Goal: Information Seeking & Learning: Check status

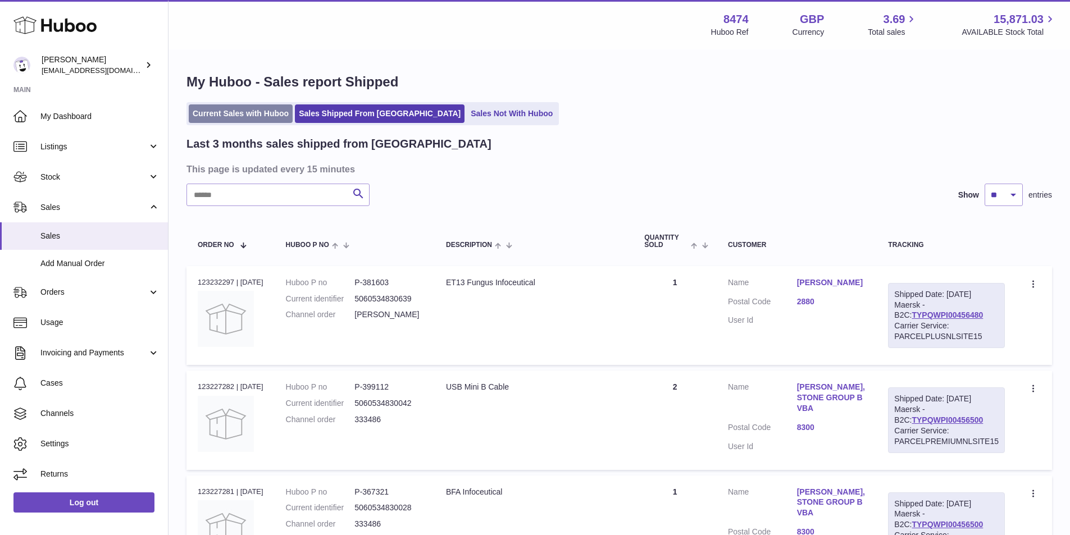
click at [257, 110] on link "Current Sales with Huboo" at bounding box center [241, 113] width 104 height 19
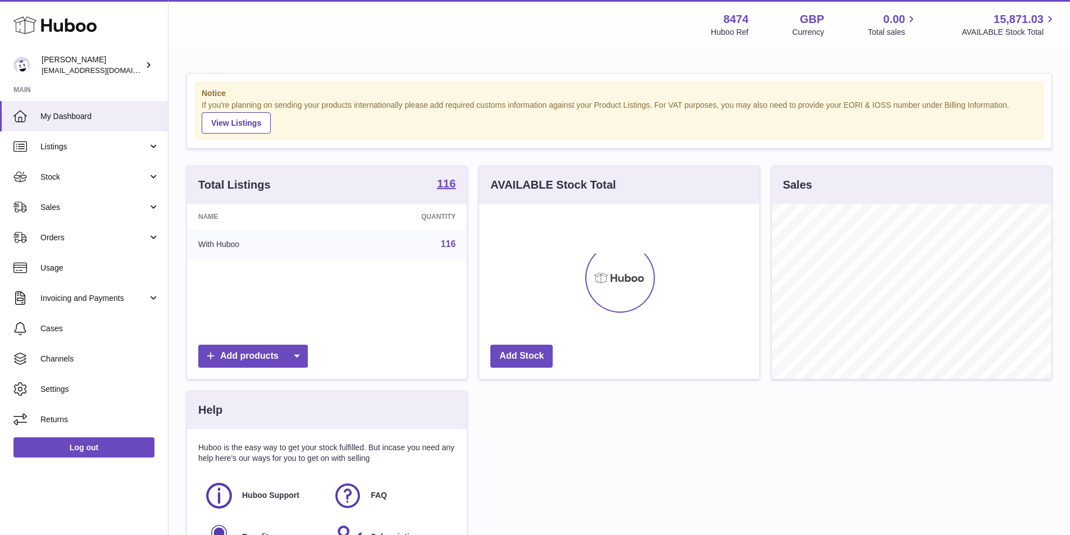
scroll to position [175, 280]
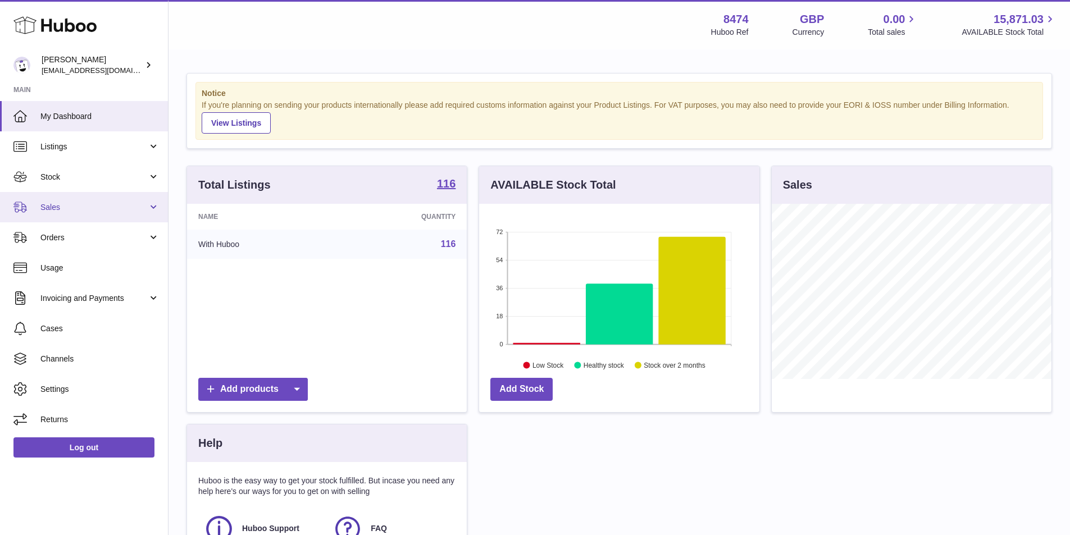
click at [93, 207] on span "Sales" at bounding box center [93, 207] width 107 height 11
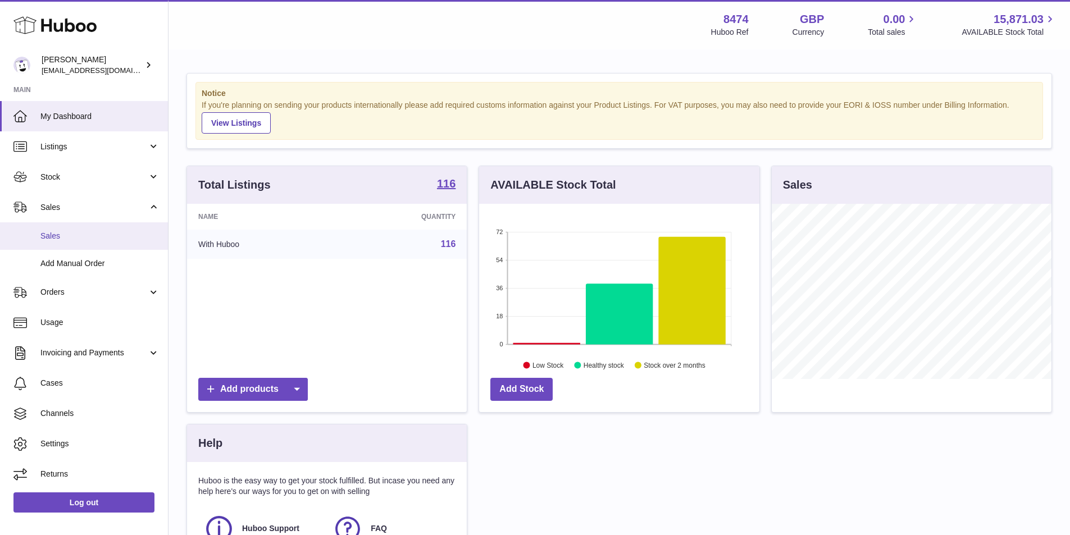
click at [90, 235] on span "Sales" at bounding box center [99, 236] width 119 height 11
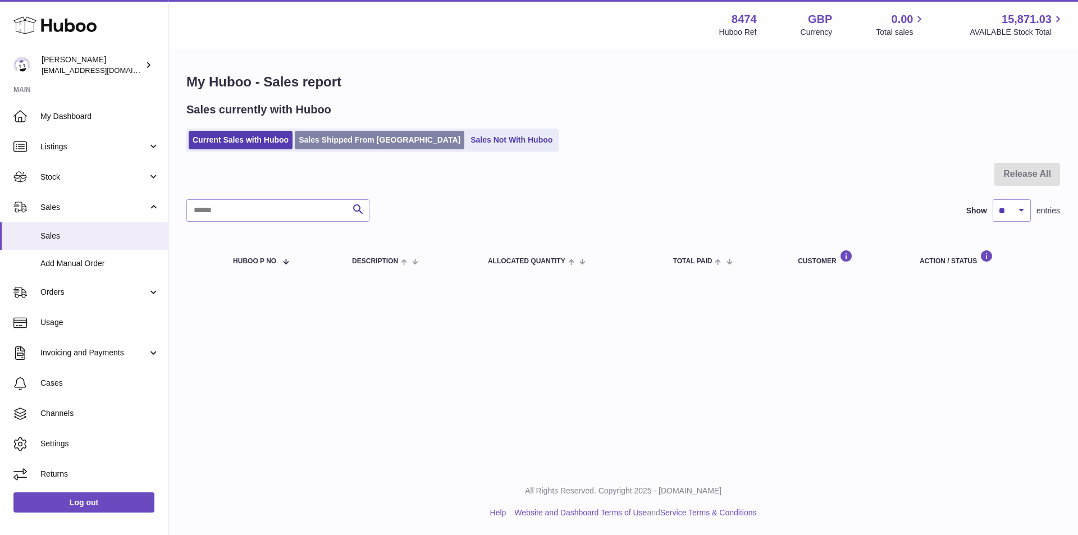
click at [353, 138] on link "Sales Shipped From [GEOGRAPHIC_DATA]" at bounding box center [380, 140] width 170 height 19
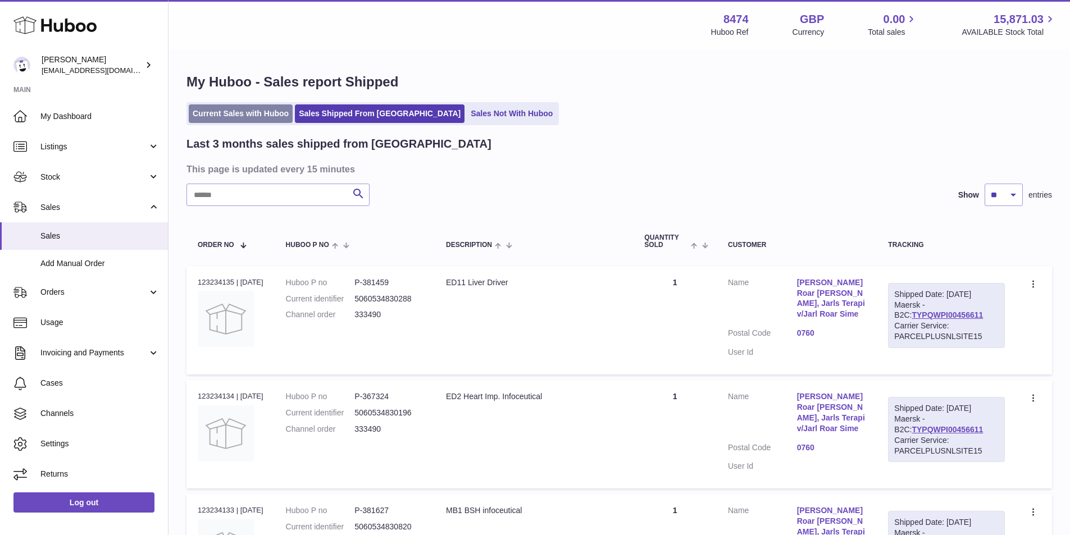
click at [245, 109] on link "Current Sales with Huboo" at bounding box center [241, 113] width 104 height 19
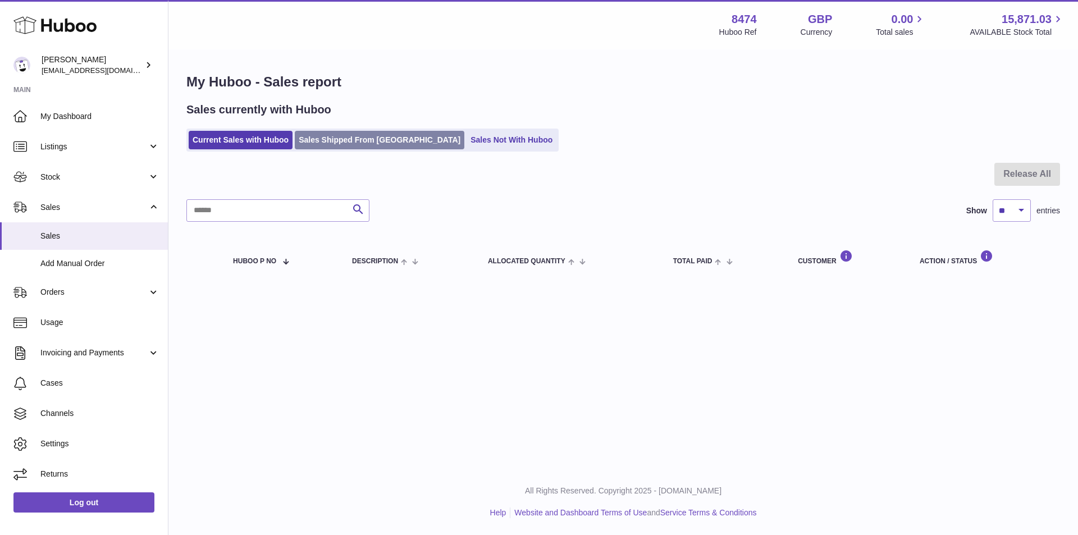
click at [360, 134] on link "Sales Shipped From [GEOGRAPHIC_DATA]" at bounding box center [380, 140] width 170 height 19
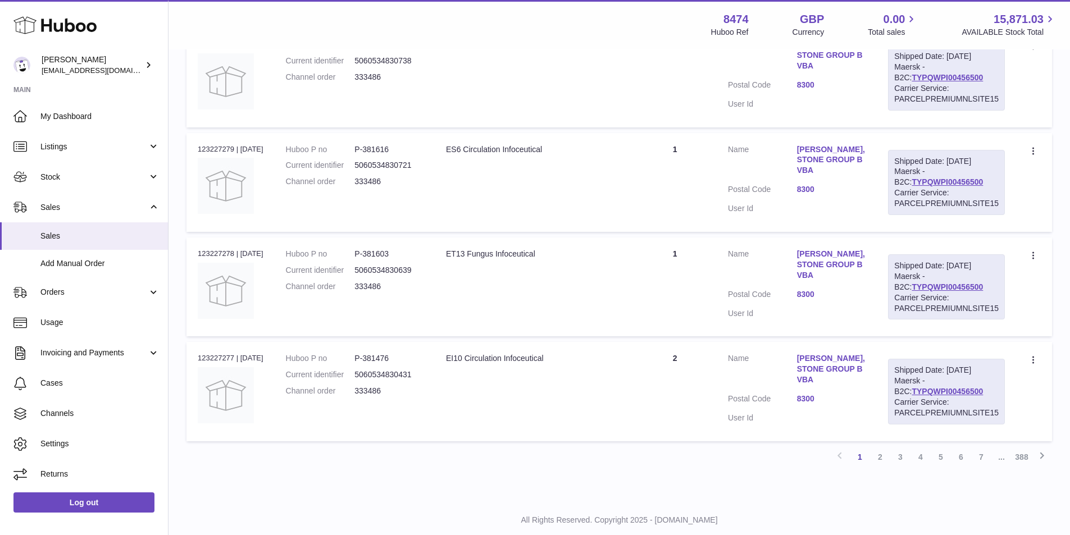
scroll to position [895, 0]
click at [921, 446] on link "4" at bounding box center [920, 456] width 20 height 20
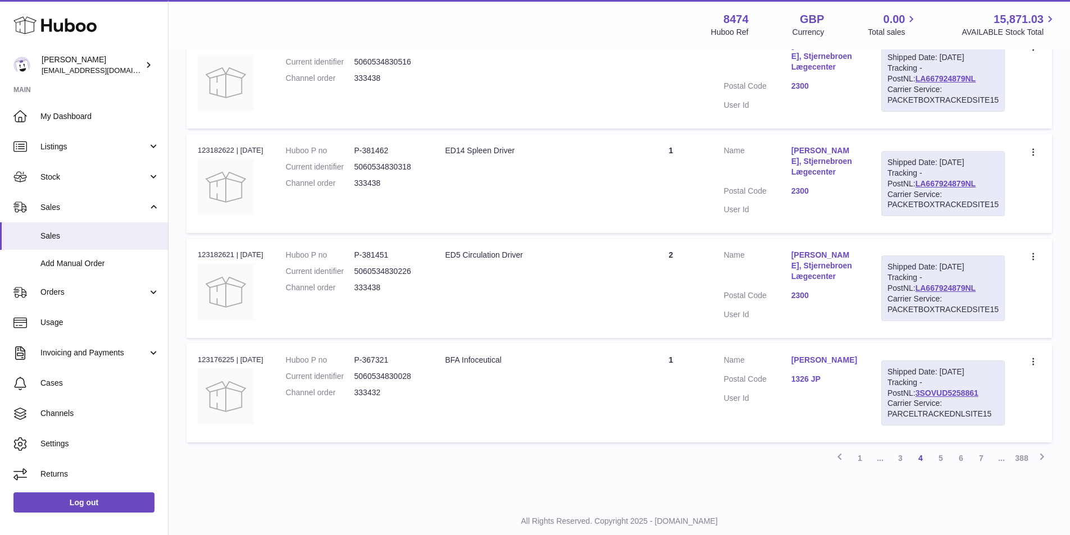
scroll to position [895, 0]
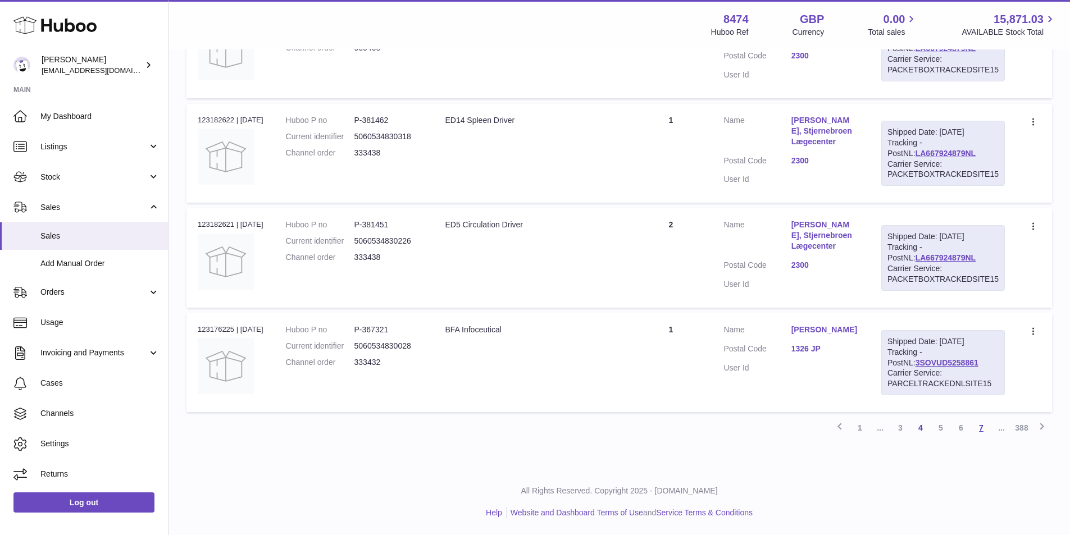
click at [983, 428] on link "7" at bounding box center [981, 428] width 20 height 20
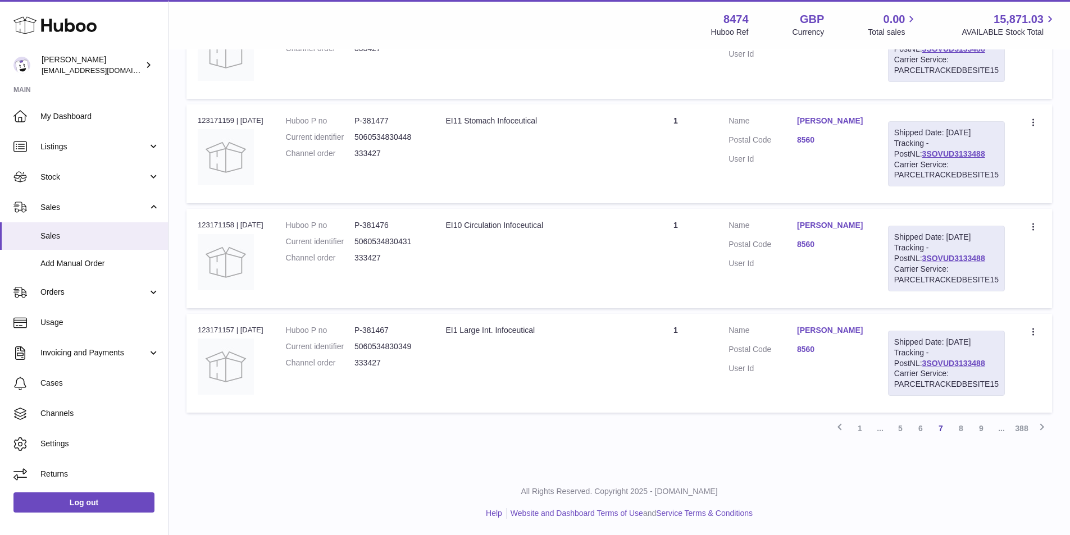
scroll to position [895, 0]
click at [980, 428] on link "9" at bounding box center [981, 428] width 20 height 20
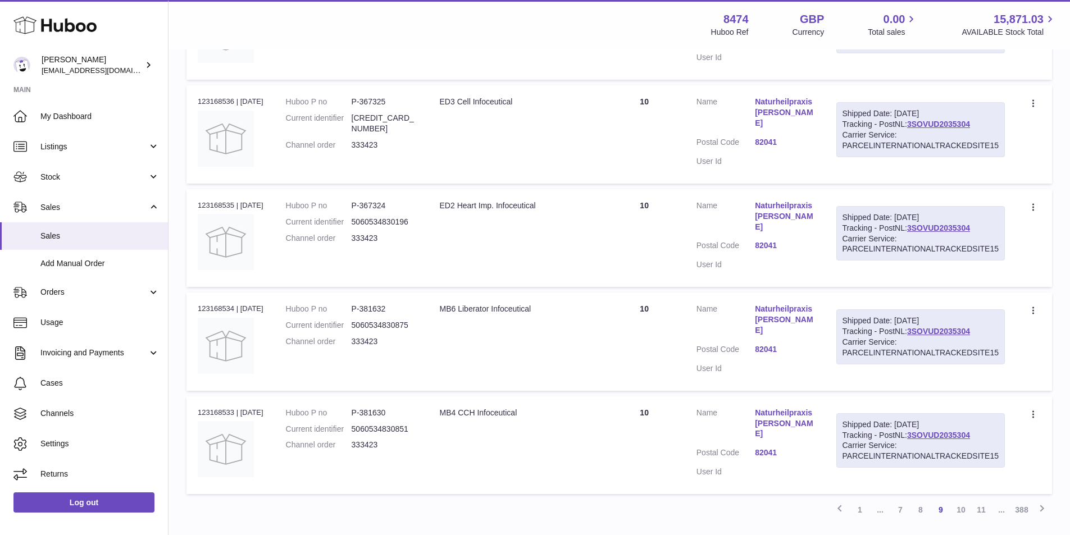
scroll to position [856, 0]
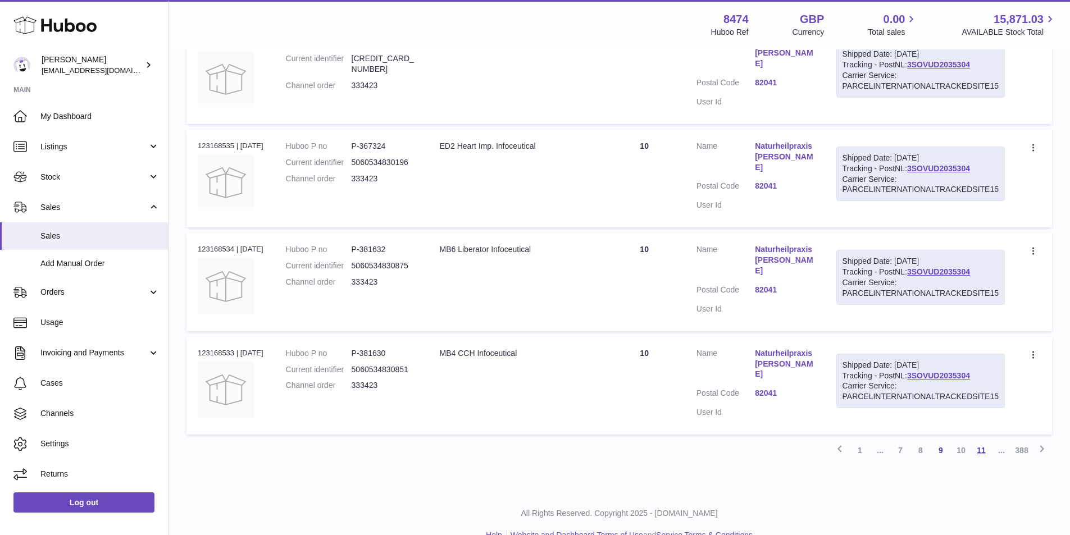
click at [981, 440] on link "11" at bounding box center [981, 450] width 20 height 20
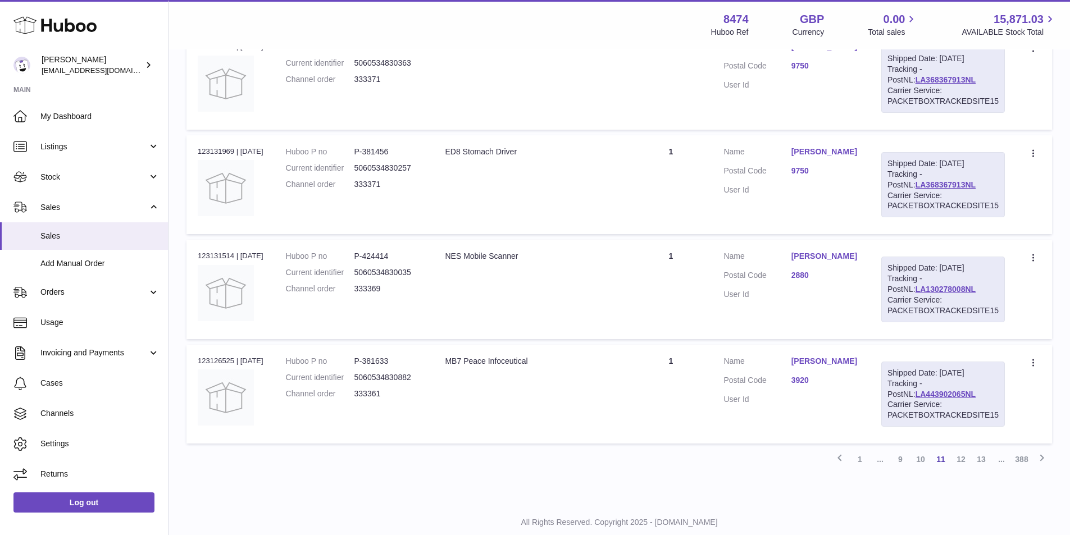
scroll to position [893, 0]
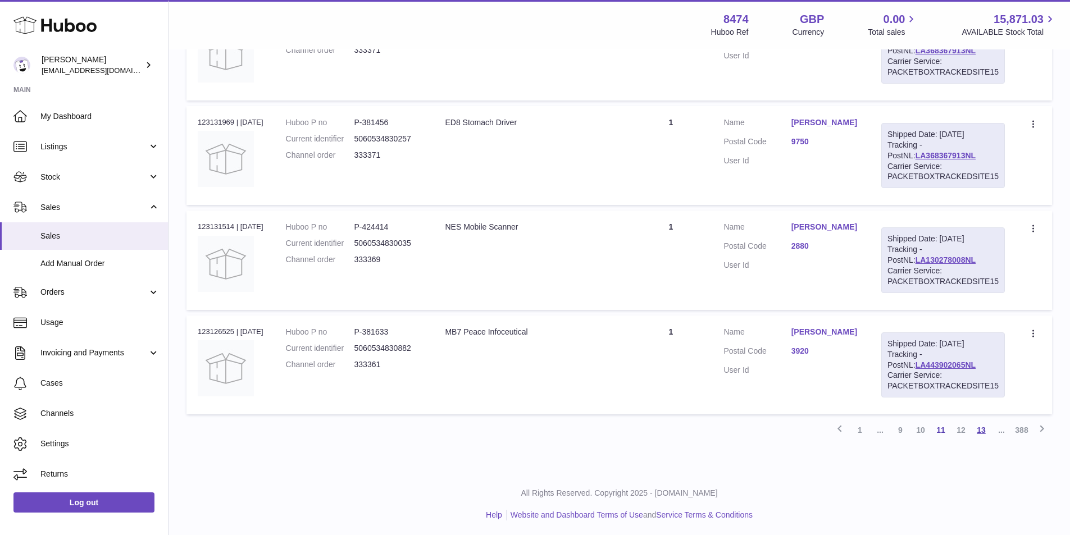
click at [982, 430] on link "13" at bounding box center [981, 430] width 20 height 20
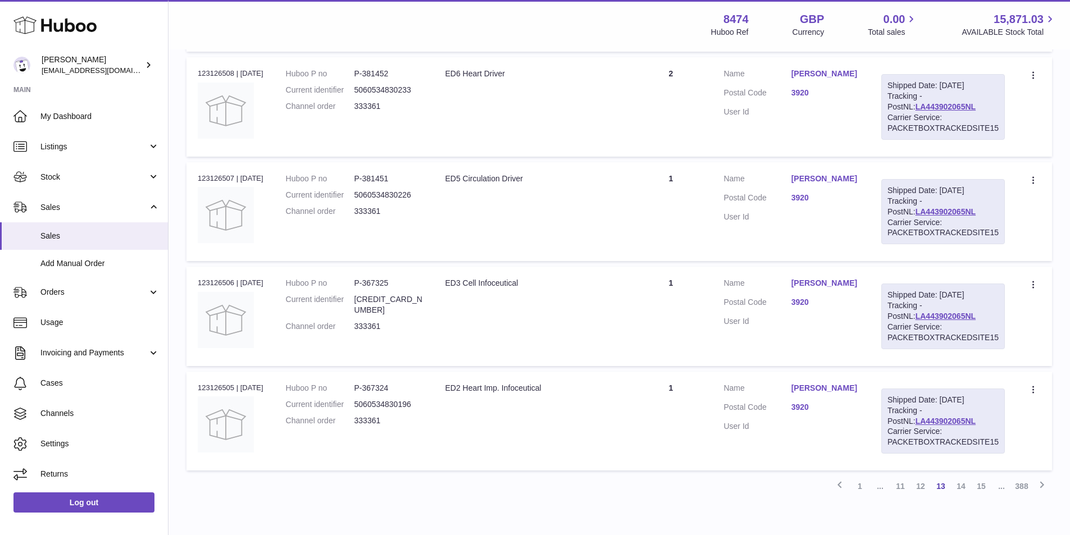
scroll to position [893, 0]
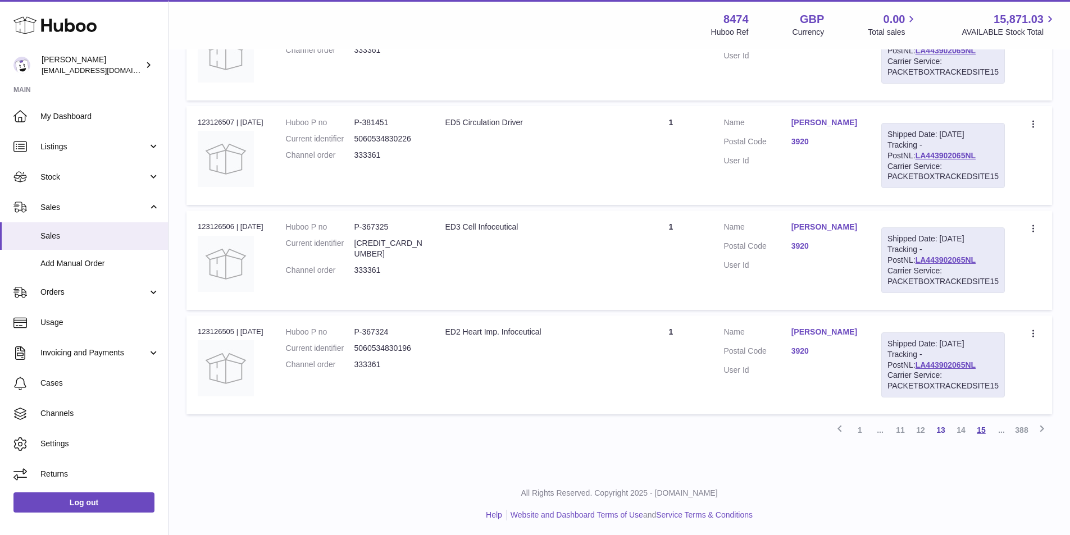
click at [983, 430] on link "15" at bounding box center [981, 430] width 20 height 20
click at [982, 427] on link "17" at bounding box center [981, 428] width 20 height 20
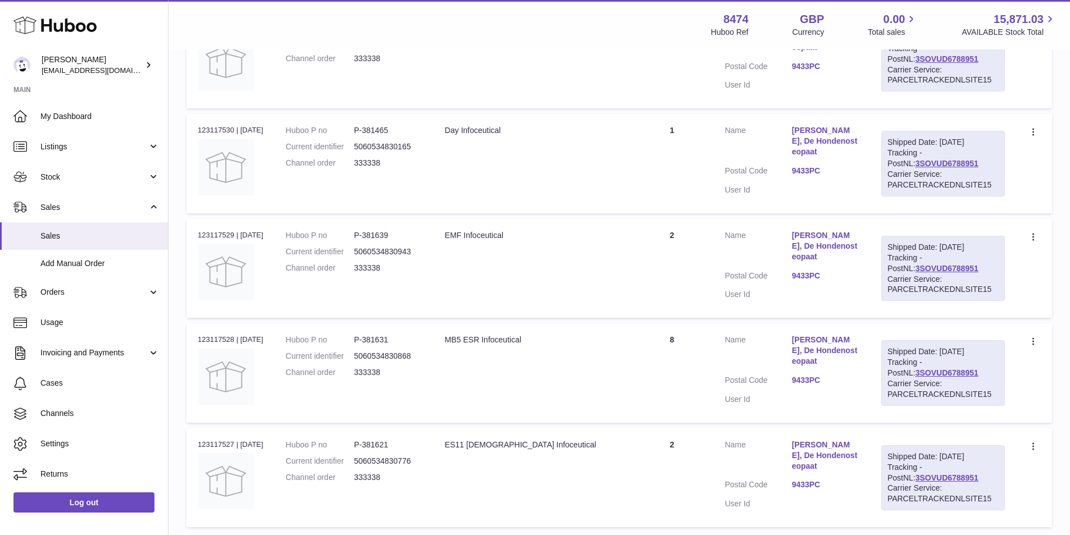
scroll to position [895, 0]
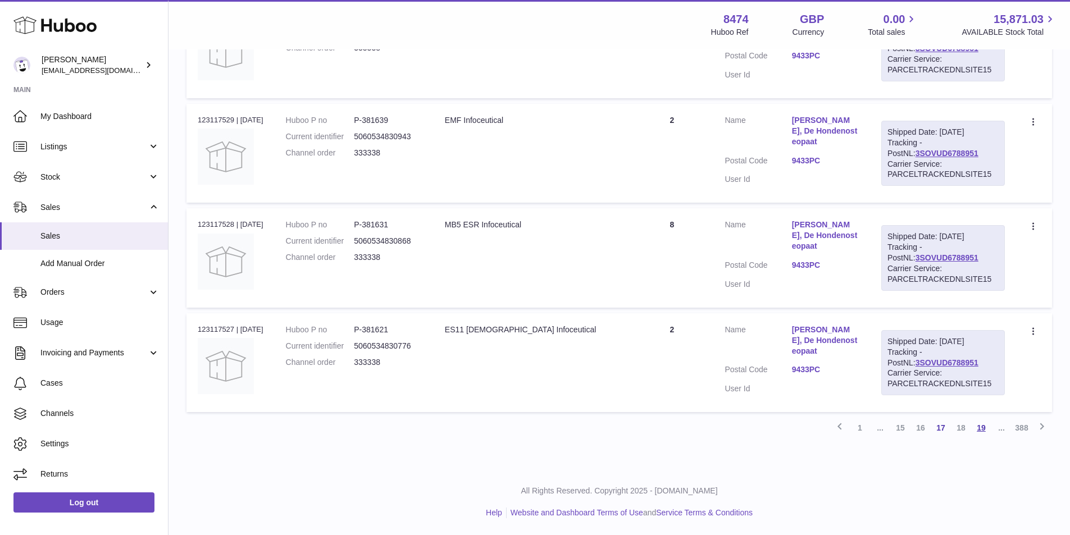
click at [979, 430] on link "19" at bounding box center [981, 428] width 20 height 20
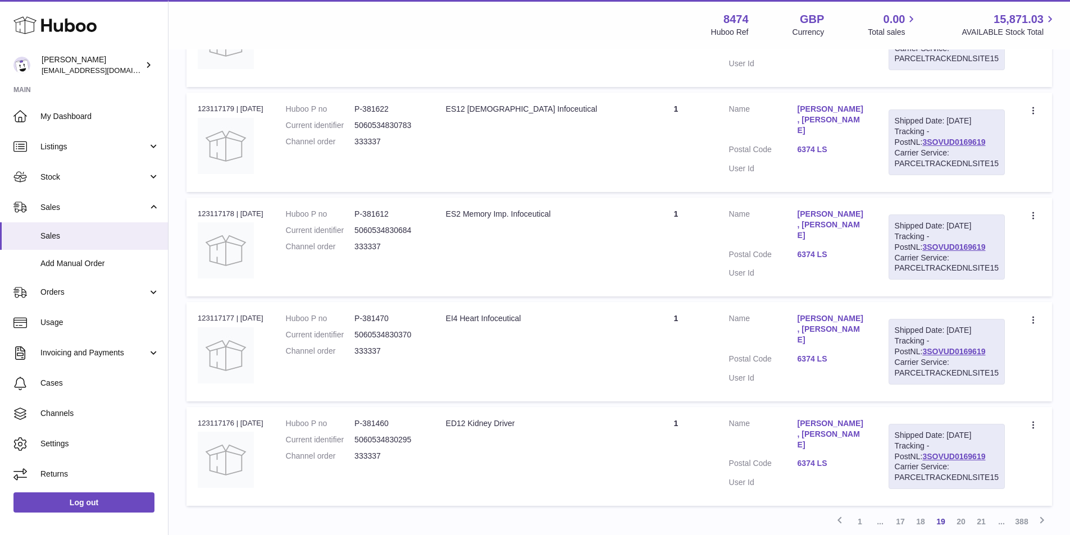
scroll to position [895, 0]
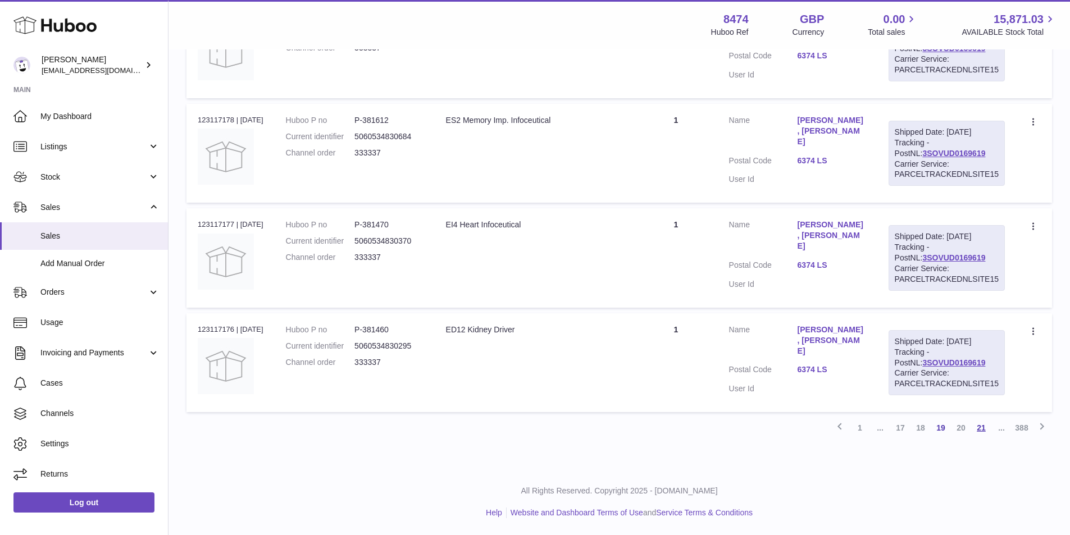
click at [981, 430] on link "21" at bounding box center [981, 428] width 20 height 20
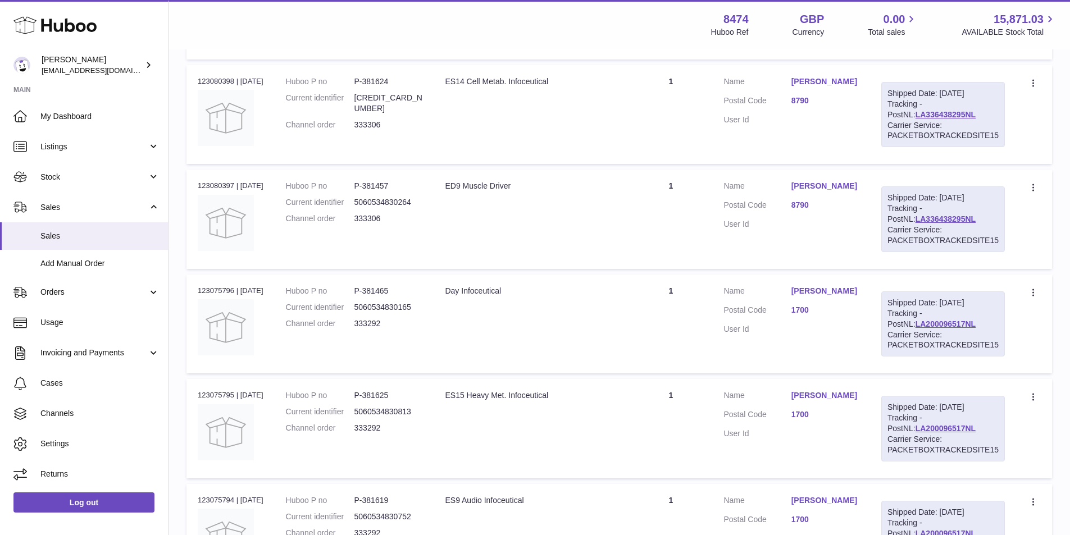
scroll to position [895, 0]
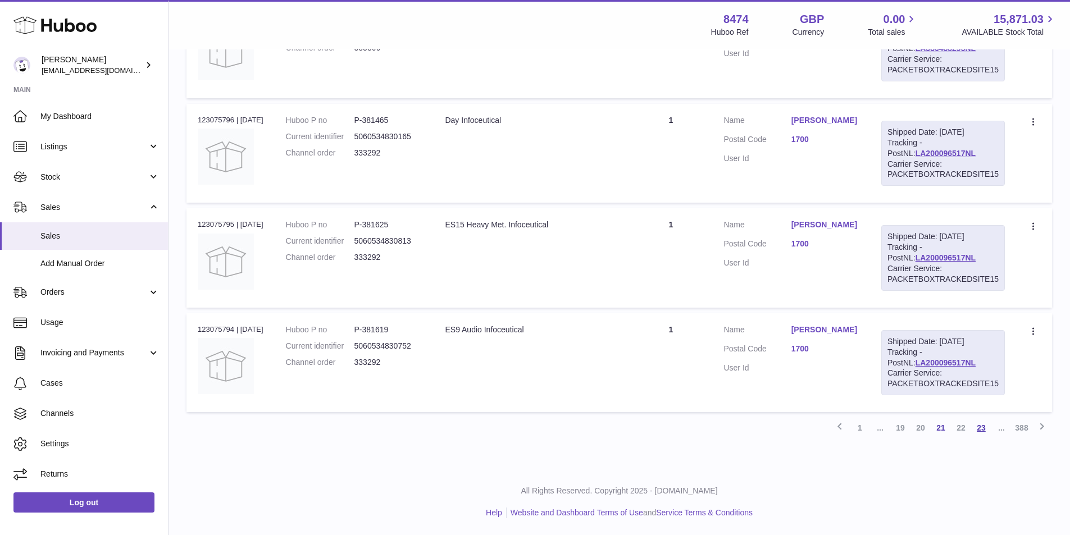
click at [984, 426] on link "23" at bounding box center [981, 428] width 20 height 20
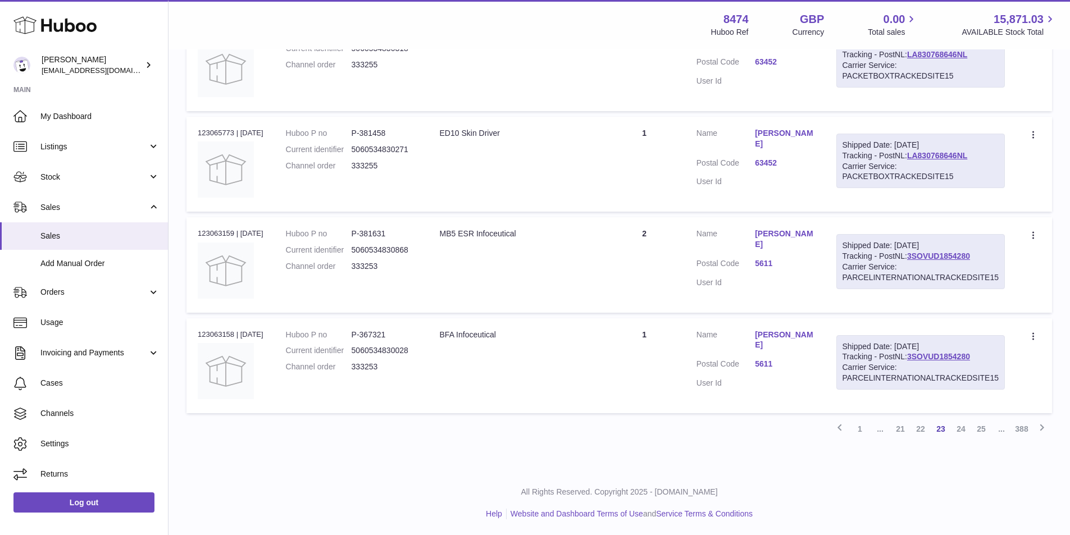
scroll to position [856, 0]
click at [984, 427] on link "25" at bounding box center [981, 428] width 20 height 20
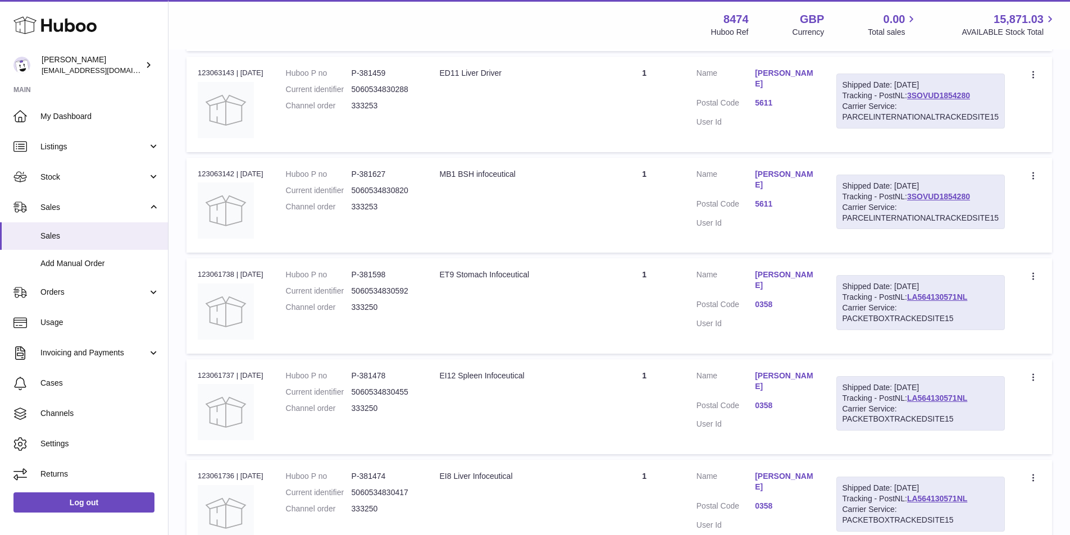
scroll to position [859, 0]
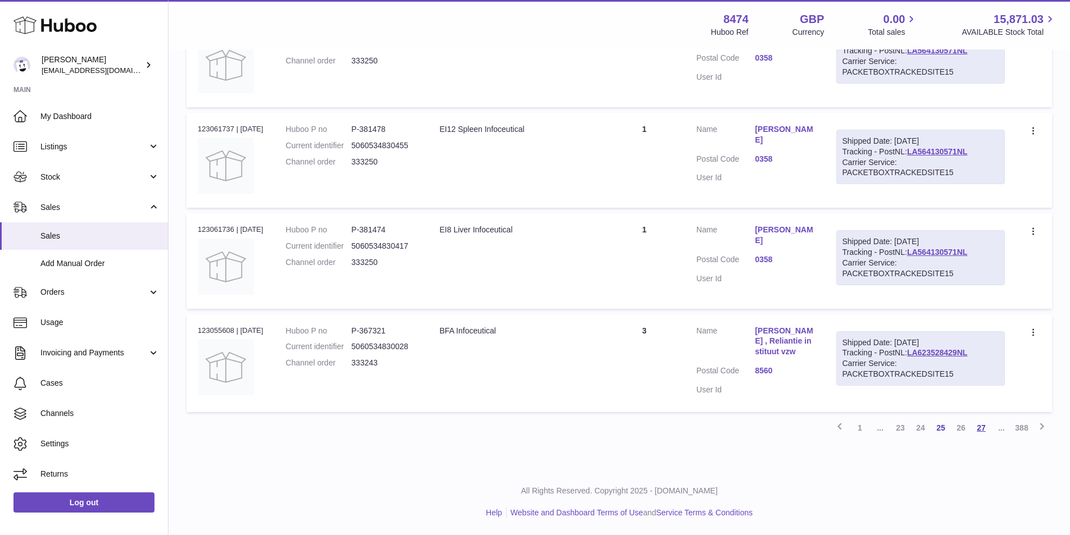
click at [985, 426] on link "27" at bounding box center [981, 428] width 20 height 20
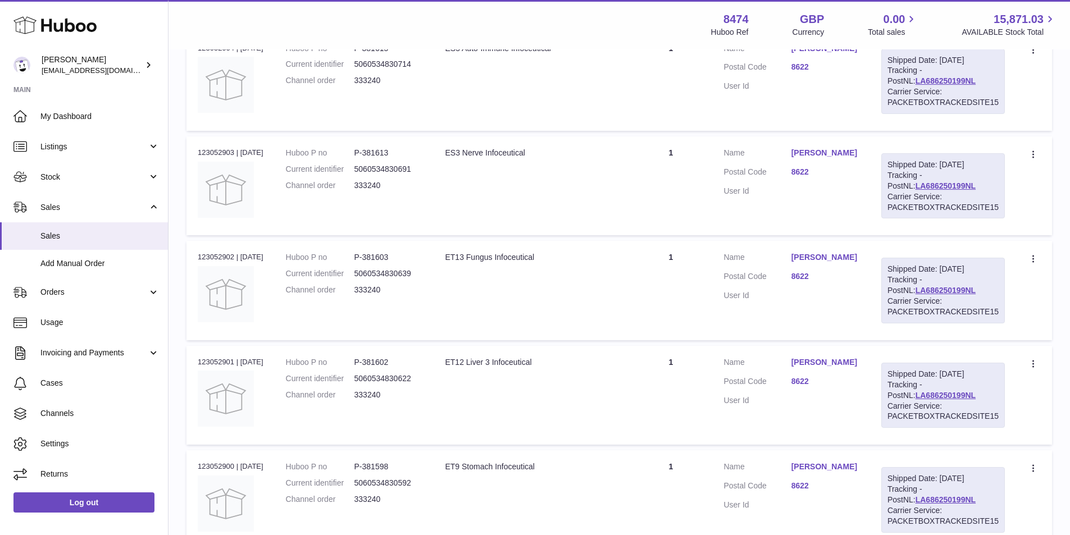
scroll to position [837, 0]
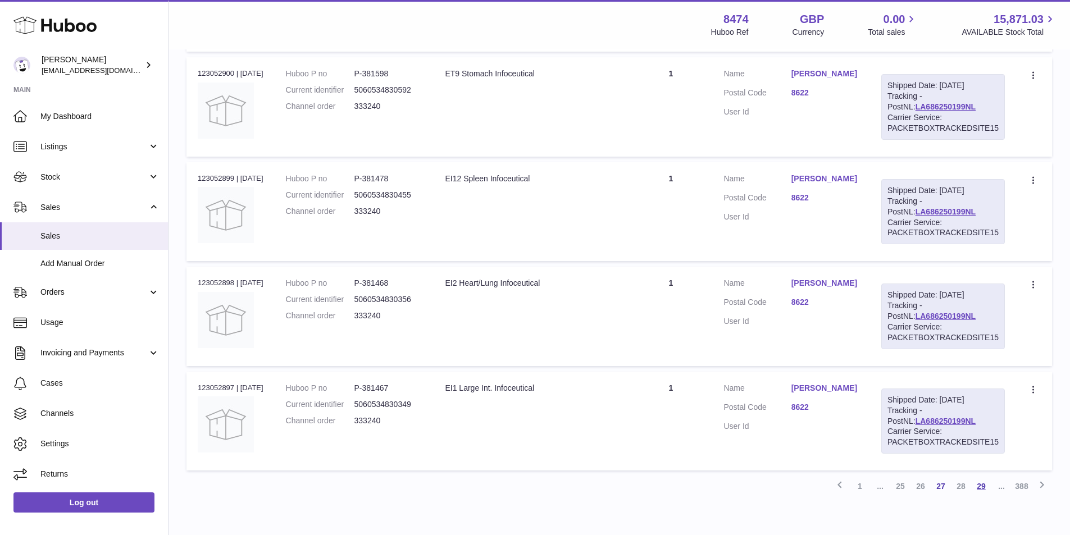
click at [982, 486] on link "29" at bounding box center [981, 486] width 20 height 20
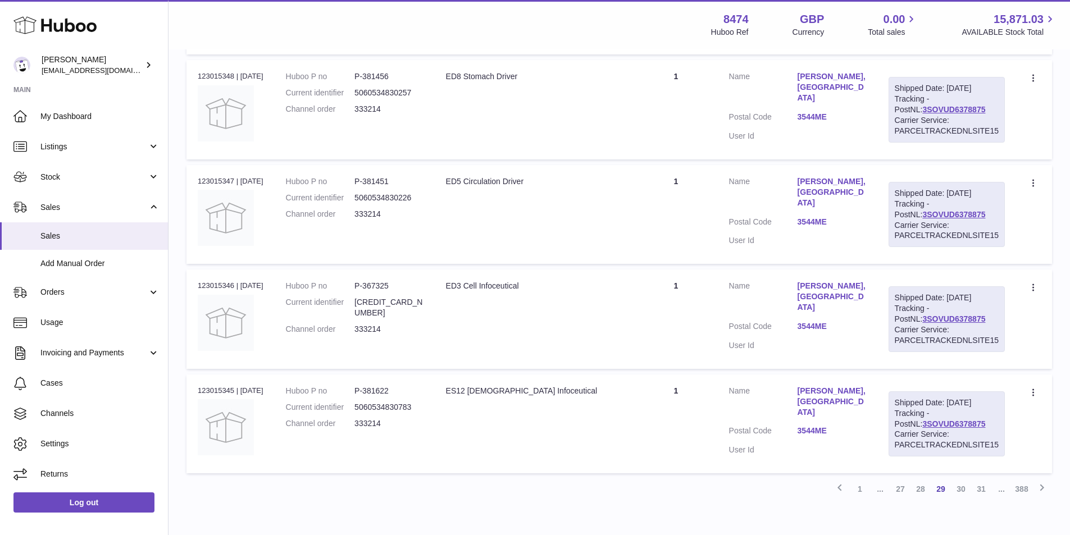
scroll to position [895, 0]
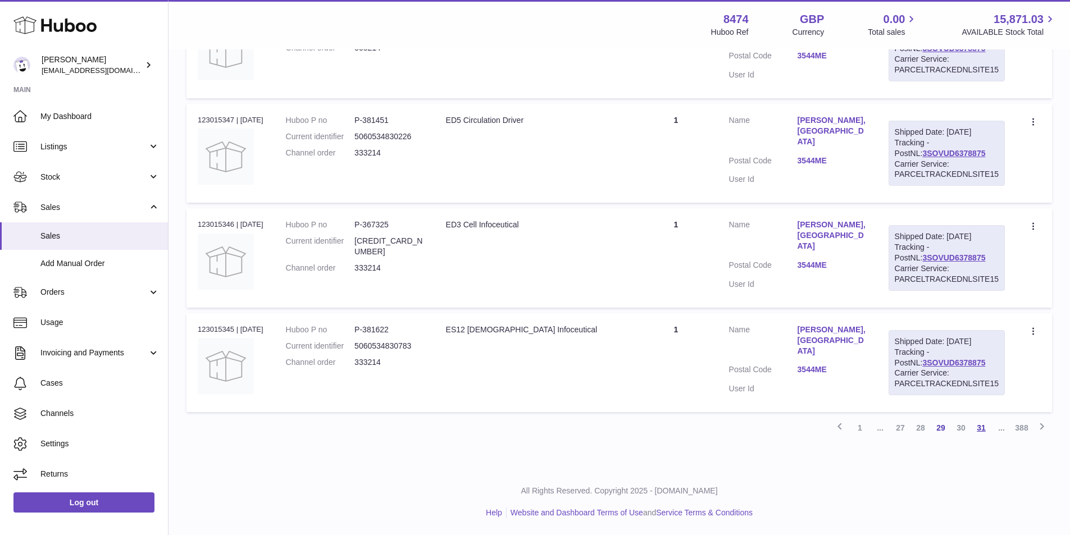
click at [979, 425] on link "31" at bounding box center [981, 428] width 20 height 20
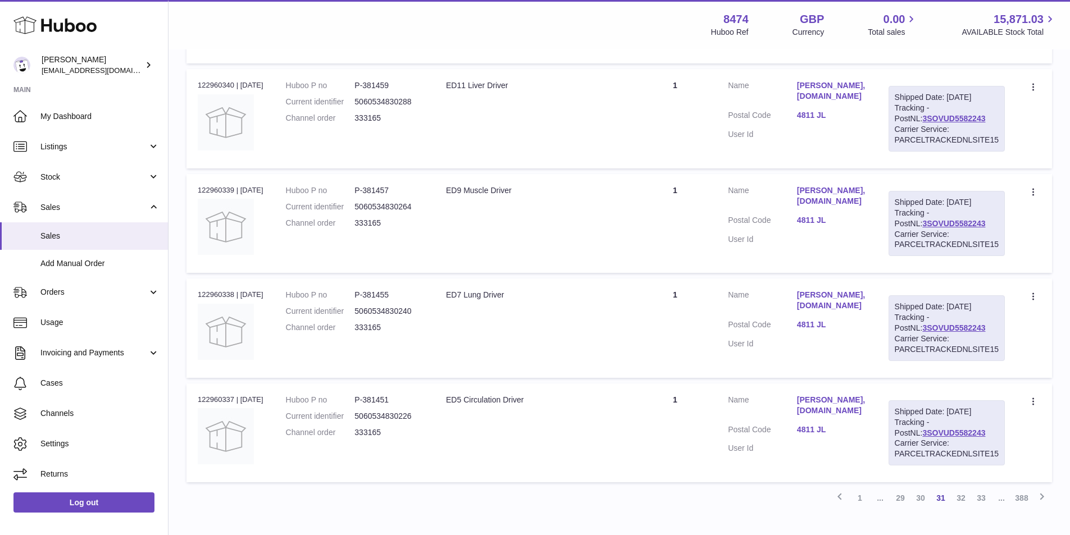
scroll to position [895, 0]
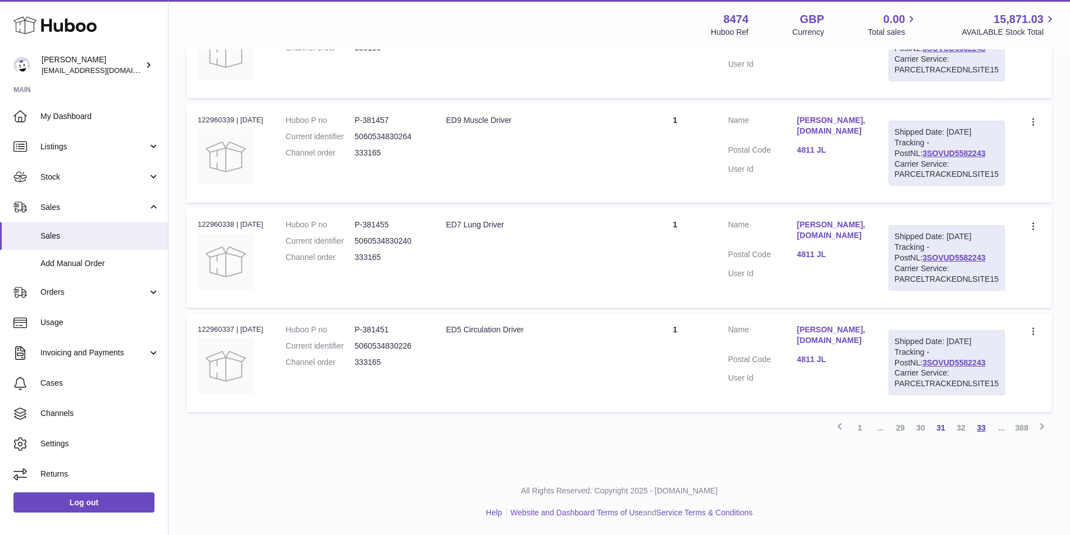
click at [984, 429] on link "33" at bounding box center [981, 428] width 20 height 20
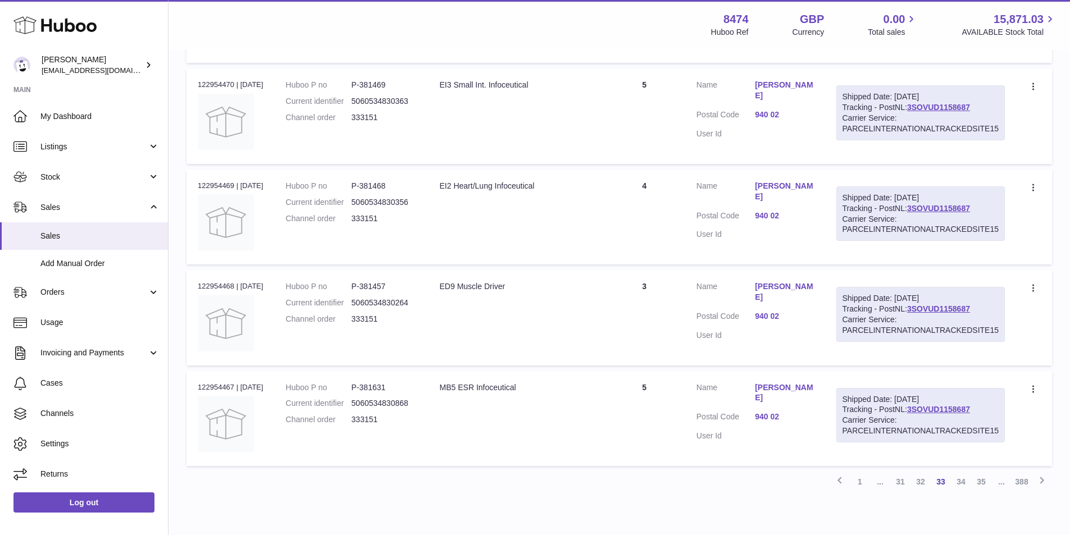
scroll to position [856, 0]
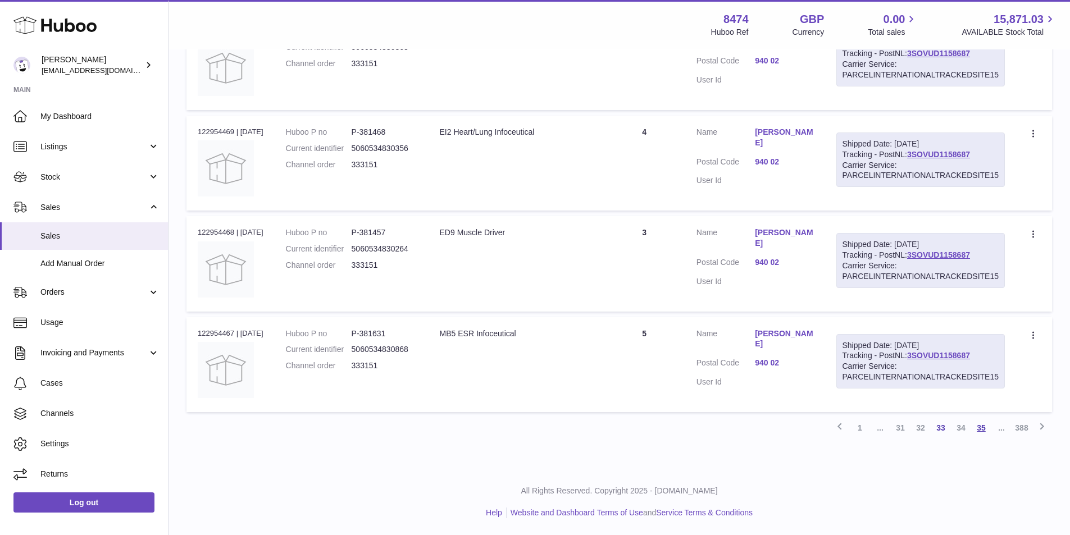
click at [983, 429] on link "35" at bounding box center [981, 428] width 20 height 20
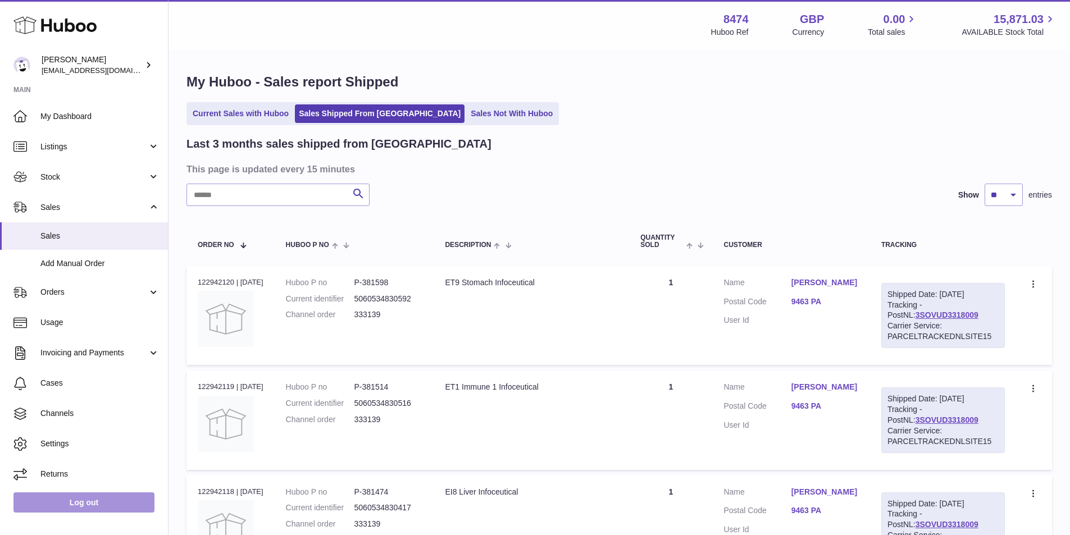
click at [104, 497] on link "Log out" at bounding box center [83, 502] width 141 height 20
